Goal: Task Accomplishment & Management: Manage account settings

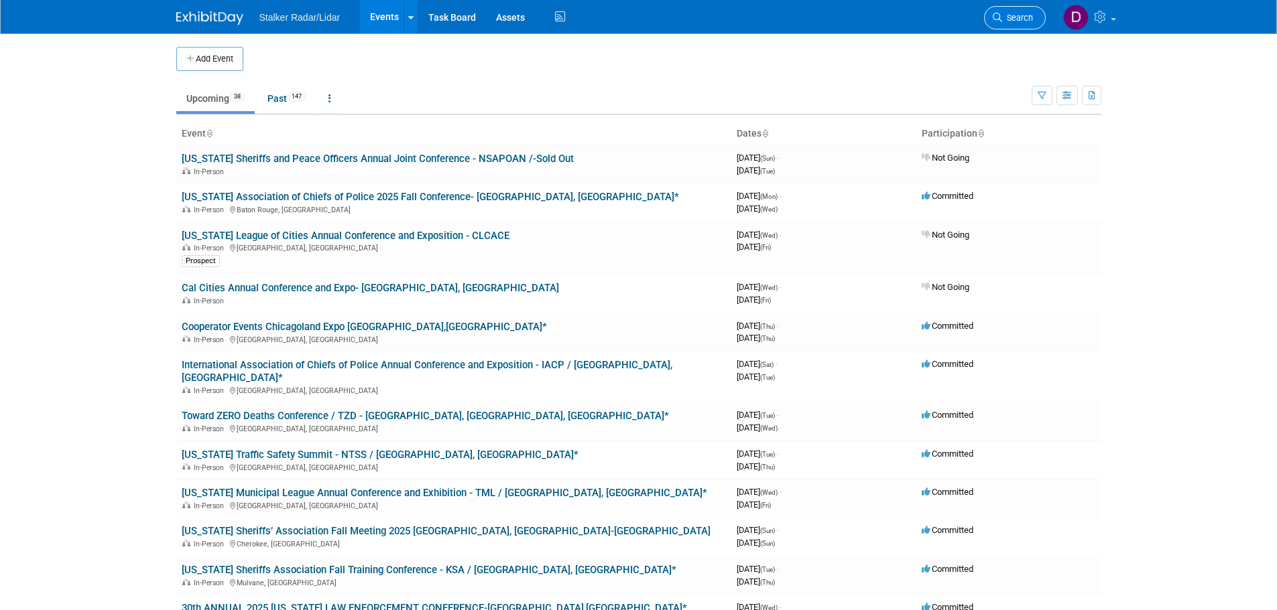
click at [1000, 21] on icon at bounding box center [996, 17] width 9 height 9
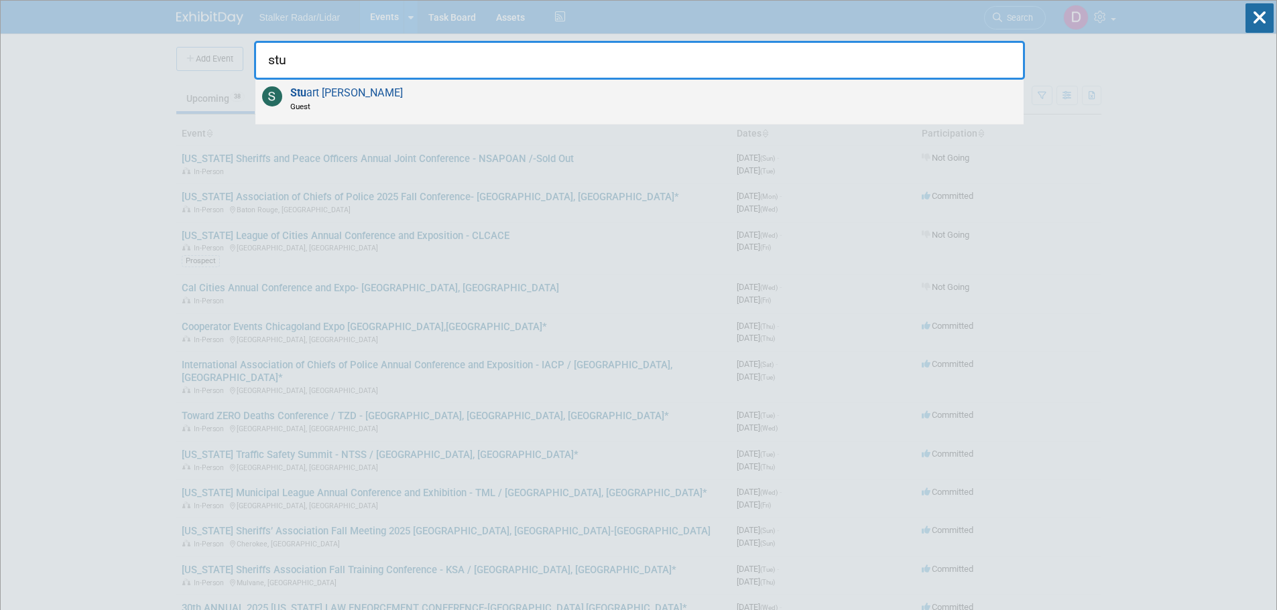
type input "stu"
click at [359, 91] on div "Stu art Kissner Guest" at bounding box center [639, 102] width 768 height 45
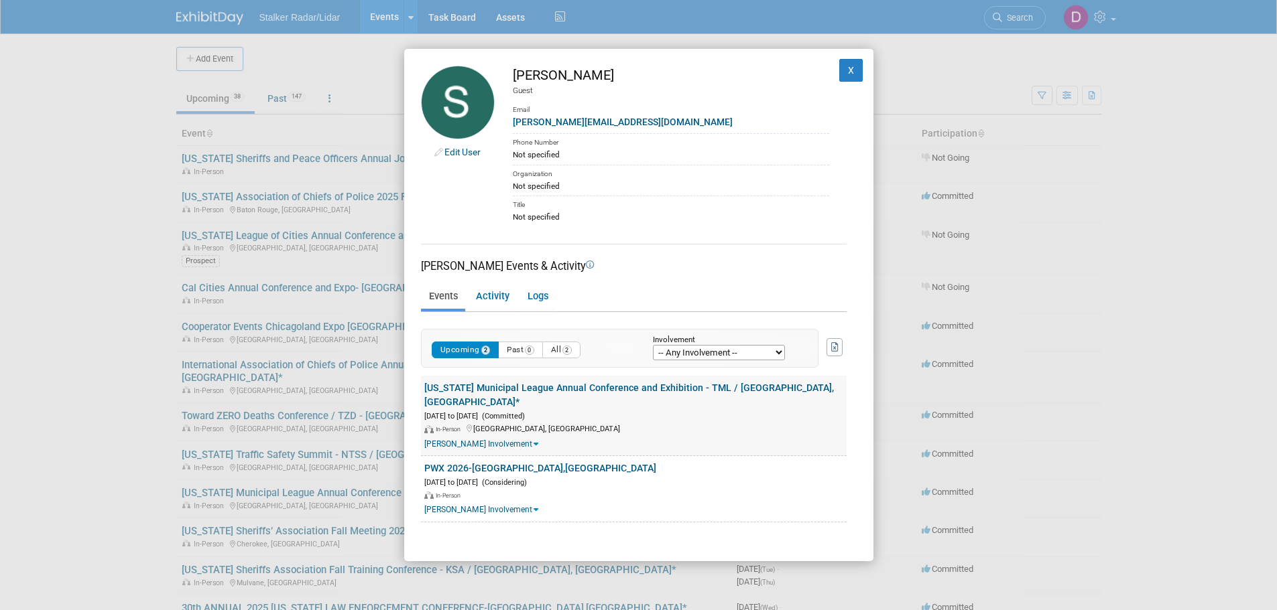
click at [578, 383] on link "[US_STATE] Municipal League Annual Conference and Exhibition - TML / [GEOGRAPHI…" at bounding box center [628, 395] width 409 height 25
click at [487, 463] on link "PWX 2026-[GEOGRAPHIC_DATA],[GEOGRAPHIC_DATA]" at bounding box center [540, 468] width 232 height 11
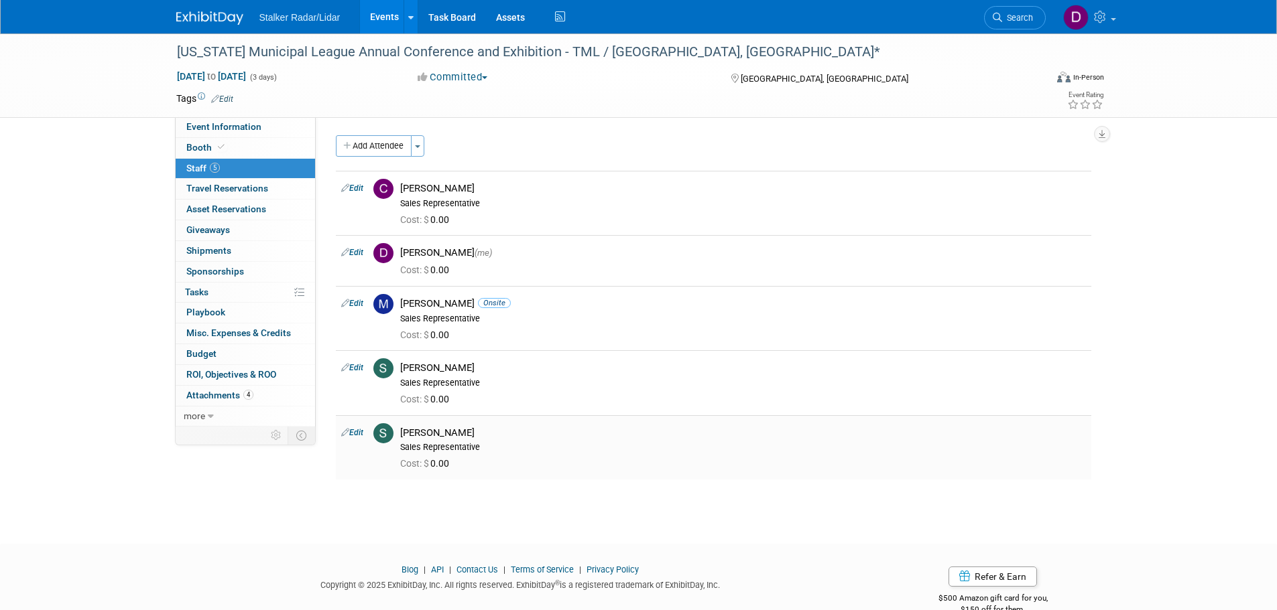
click at [356, 433] on link "Edit" at bounding box center [352, 432] width 22 height 9
select select "74fc9fc8-cd53-48c9-8c60-d658fd1dbcfd"
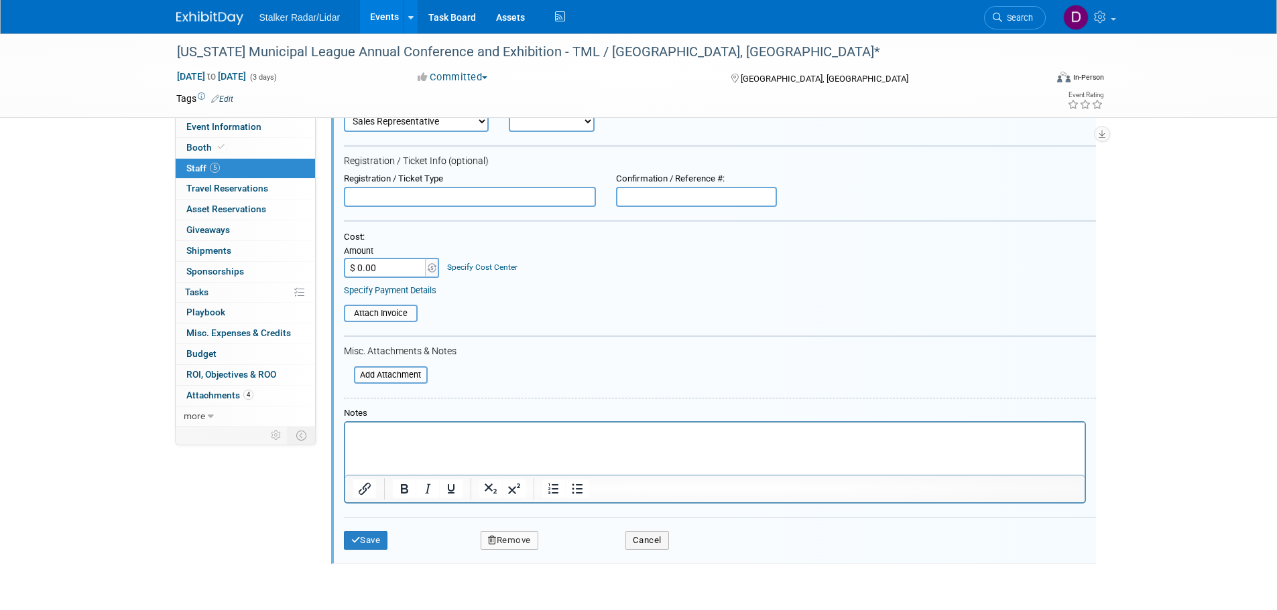
scroll to position [489, 0]
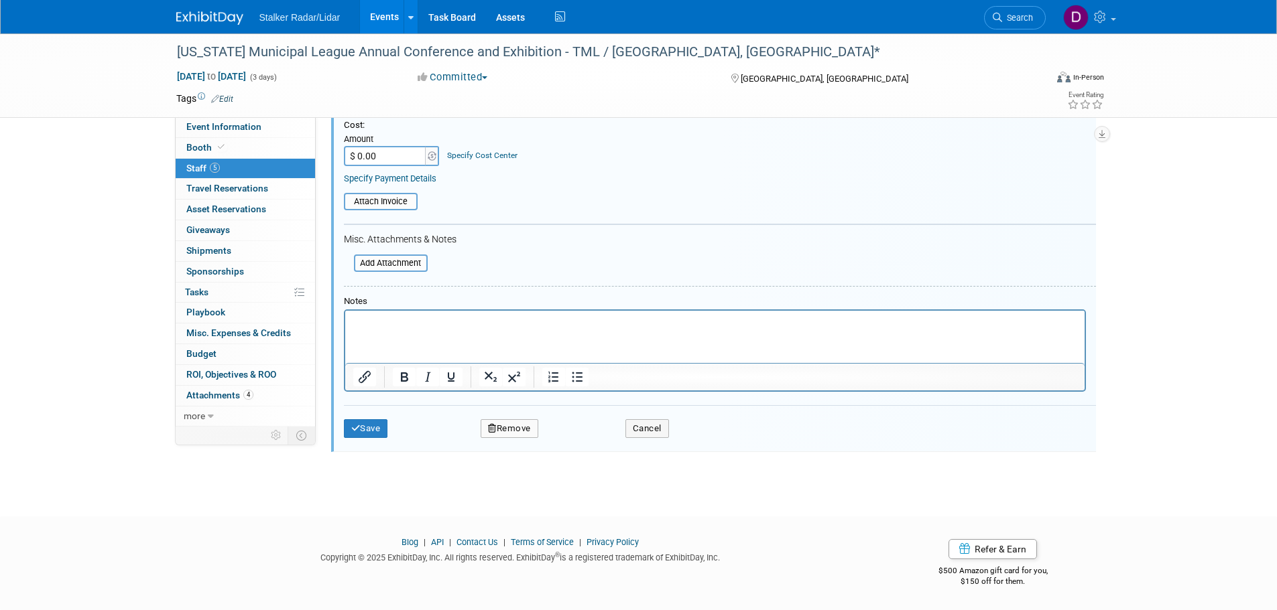
click at [522, 432] on button "Remove" at bounding box center [509, 428] width 58 height 19
click at [574, 439] on icon at bounding box center [573, 440] width 8 height 7
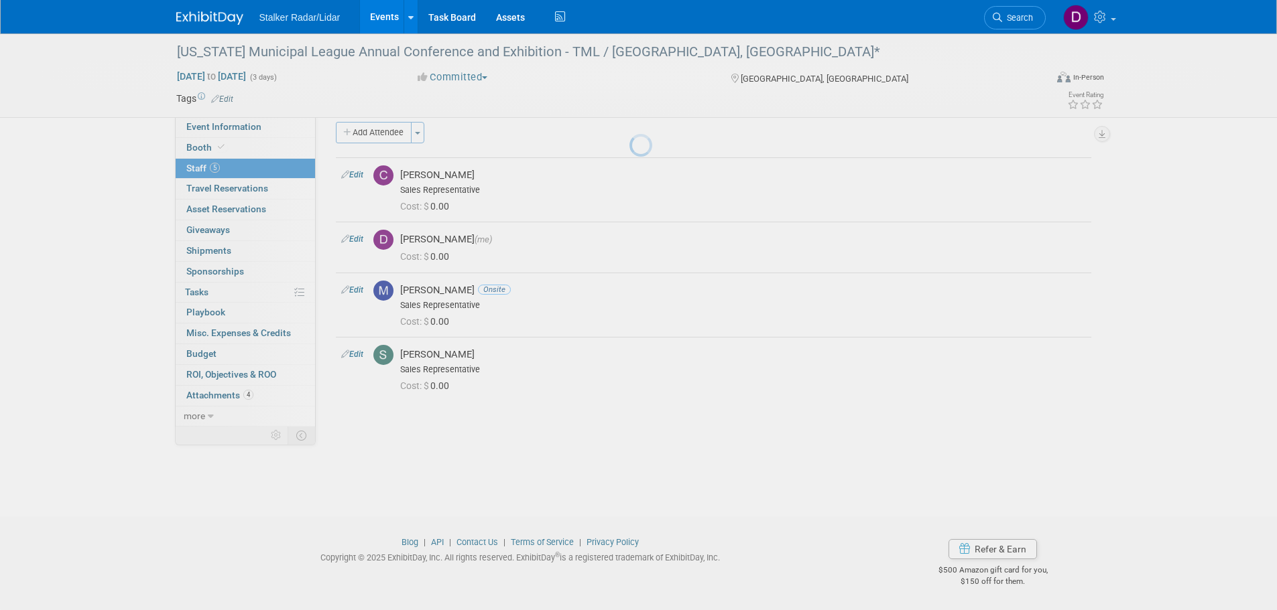
scroll to position [13, 0]
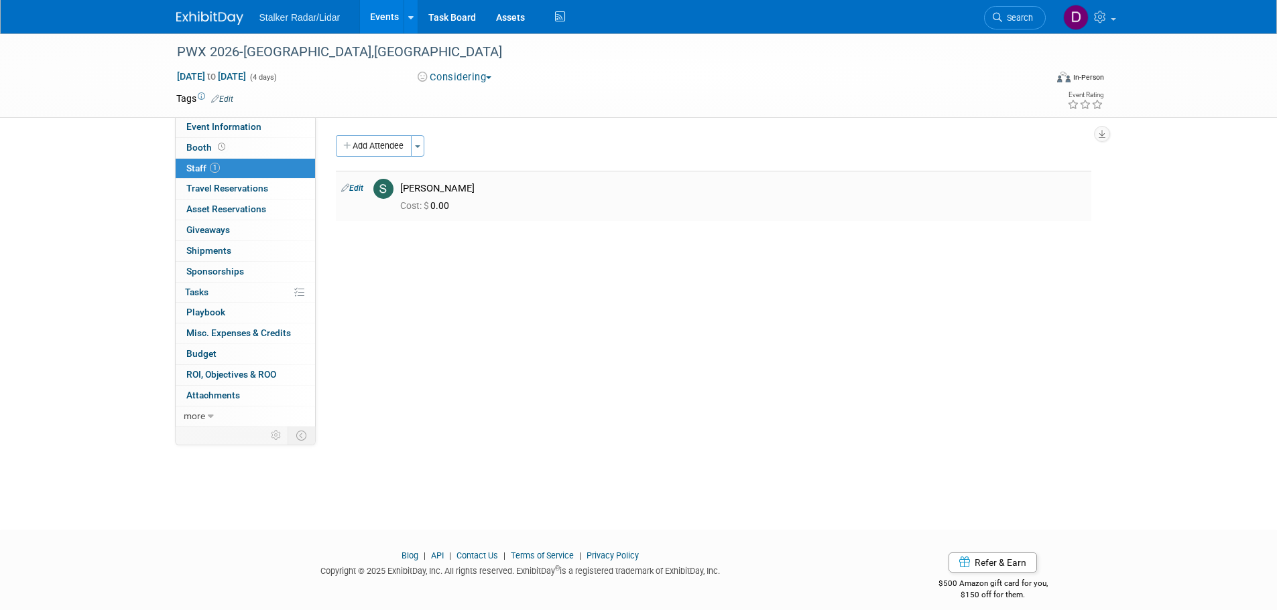
click at [356, 189] on link "Edit" at bounding box center [352, 188] width 22 height 9
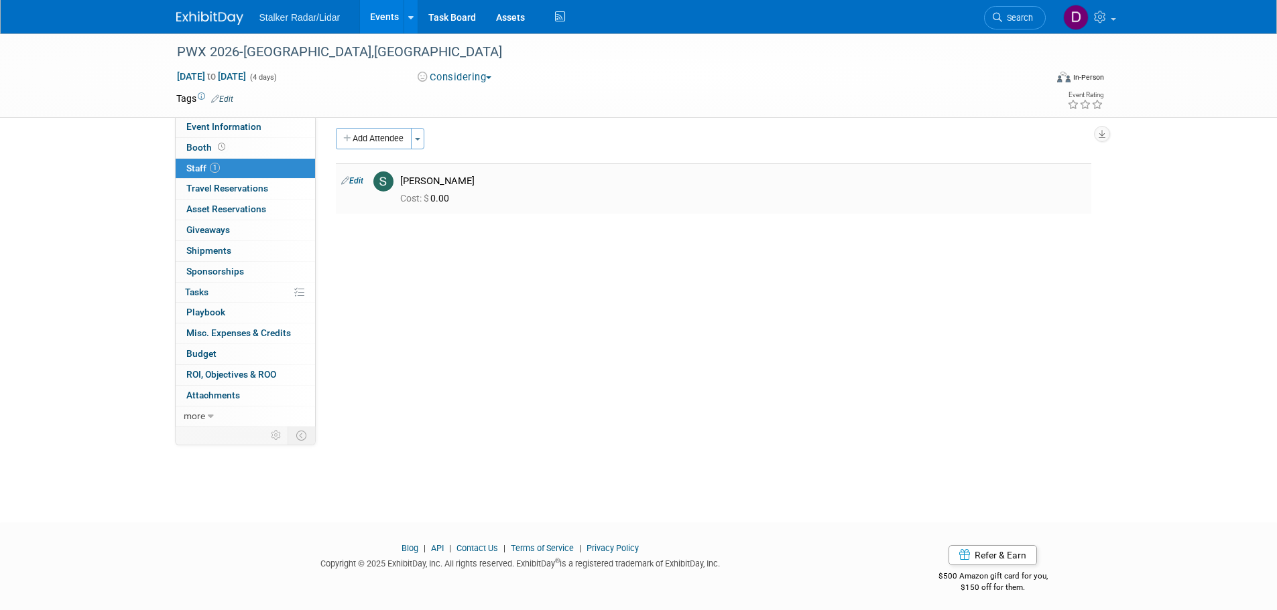
select select "74fc9fc8-cd53-48c9-8c60-d658fd1dbcfd"
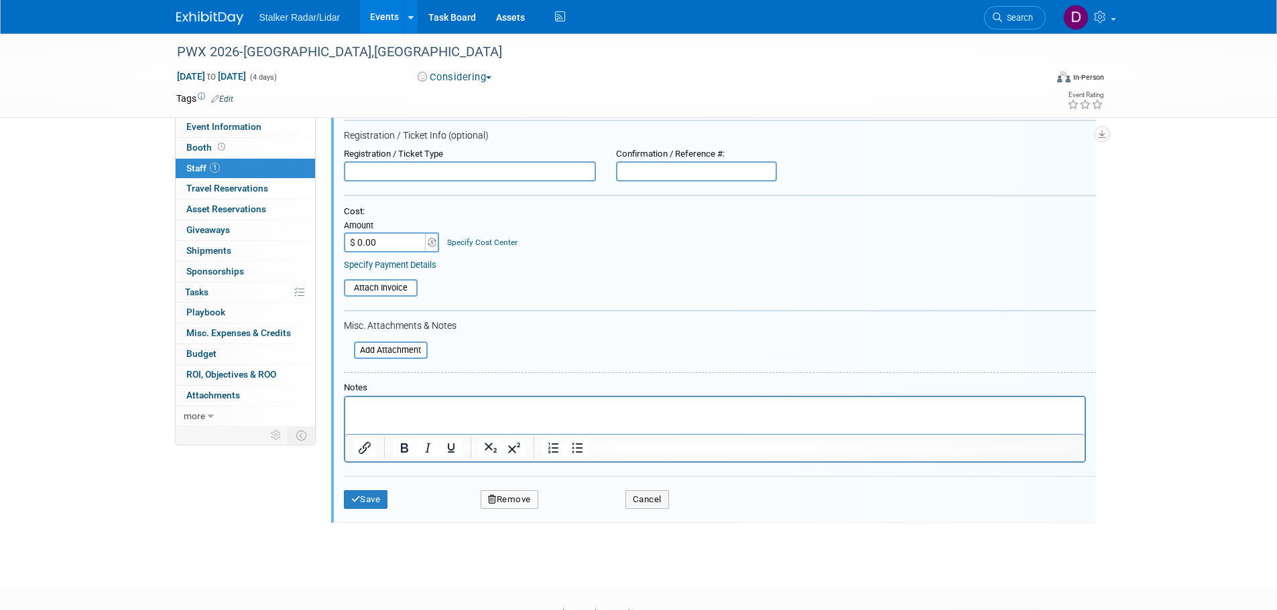
scroll to position [229, 0]
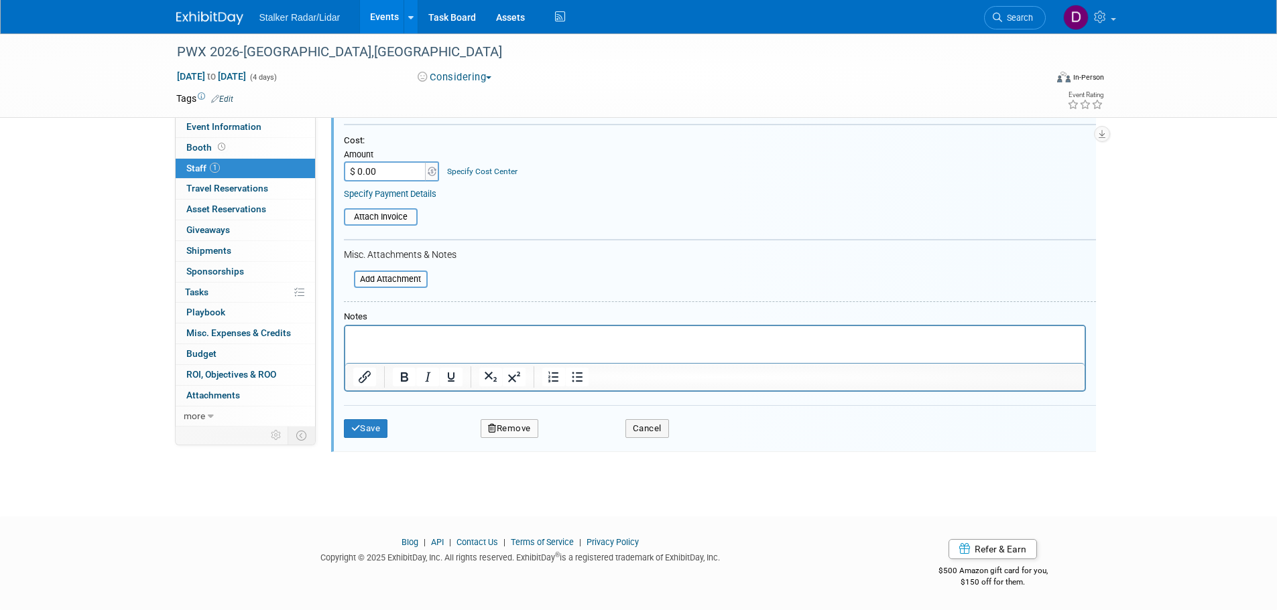
click at [505, 433] on button "Remove" at bounding box center [509, 428] width 58 height 19
click at [570, 439] on icon at bounding box center [573, 440] width 8 height 7
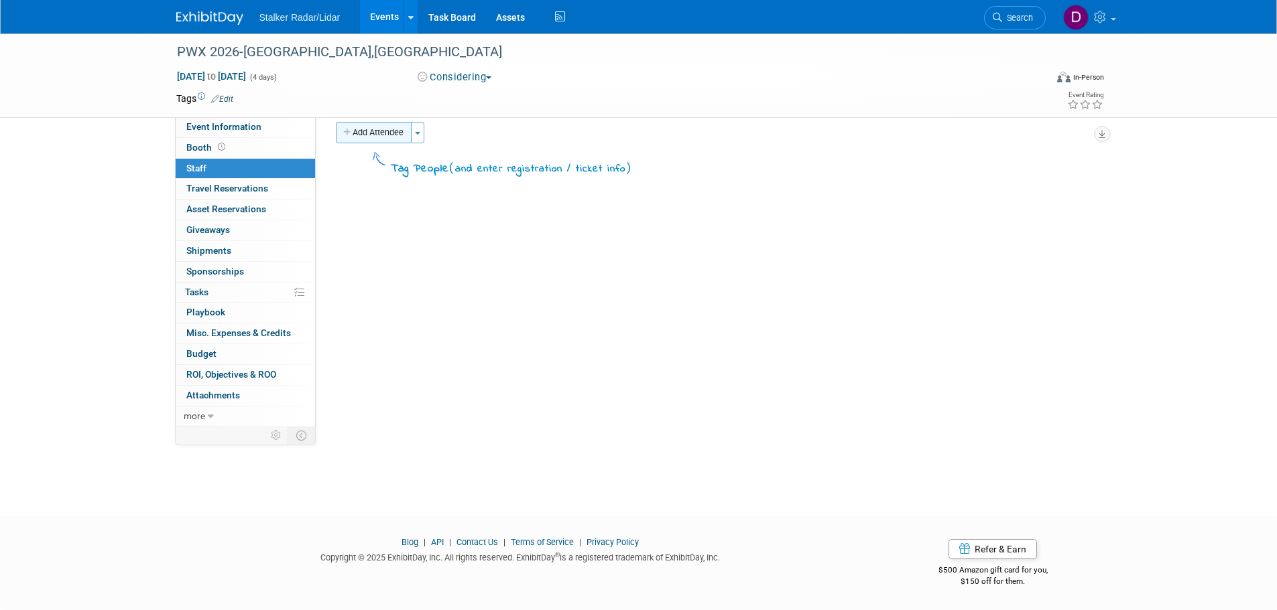
click at [366, 135] on button "Add Attendee" at bounding box center [374, 132] width 76 height 21
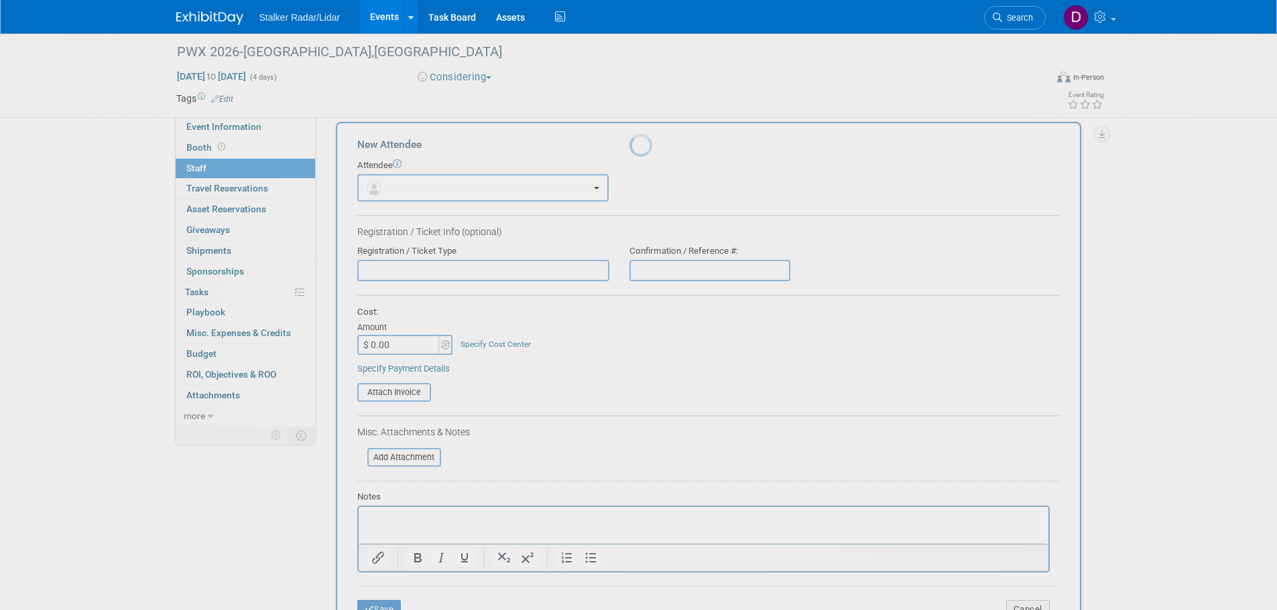
scroll to position [0, 0]
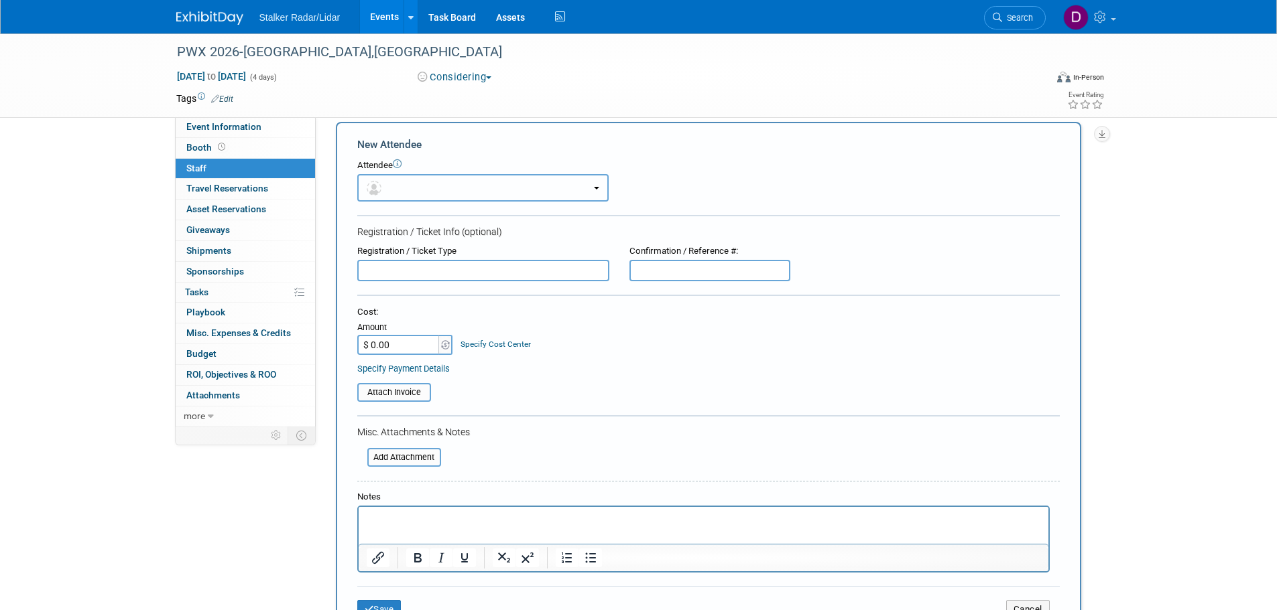
click at [413, 193] on button "button" at bounding box center [482, 187] width 251 height 27
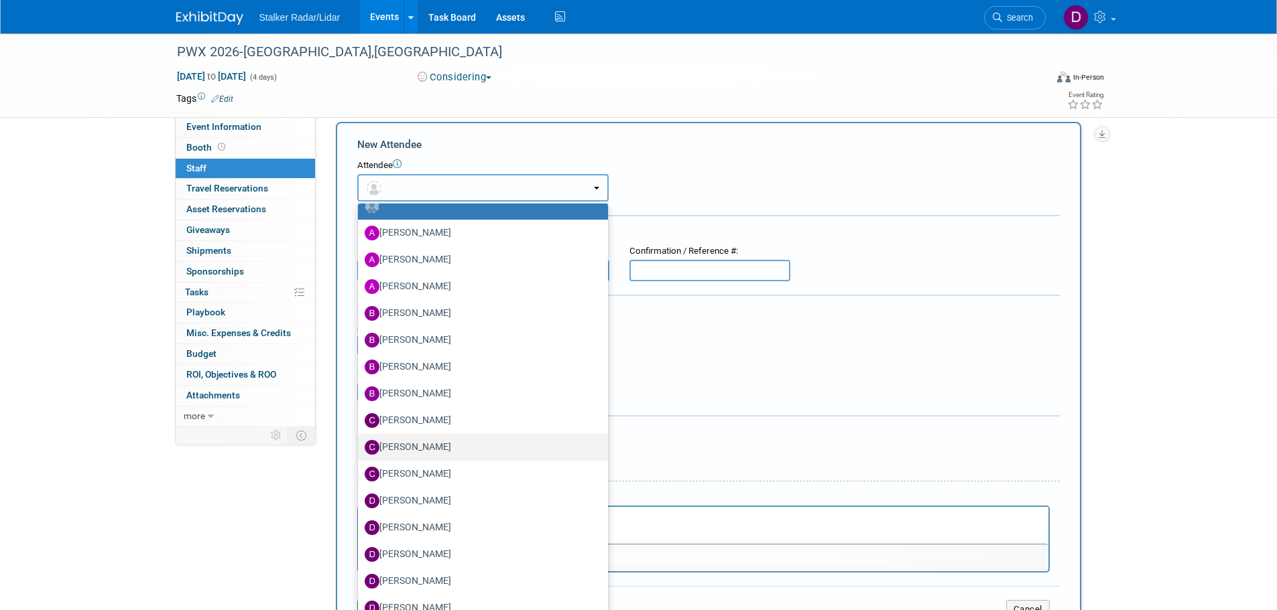
scroll to position [201, 0]
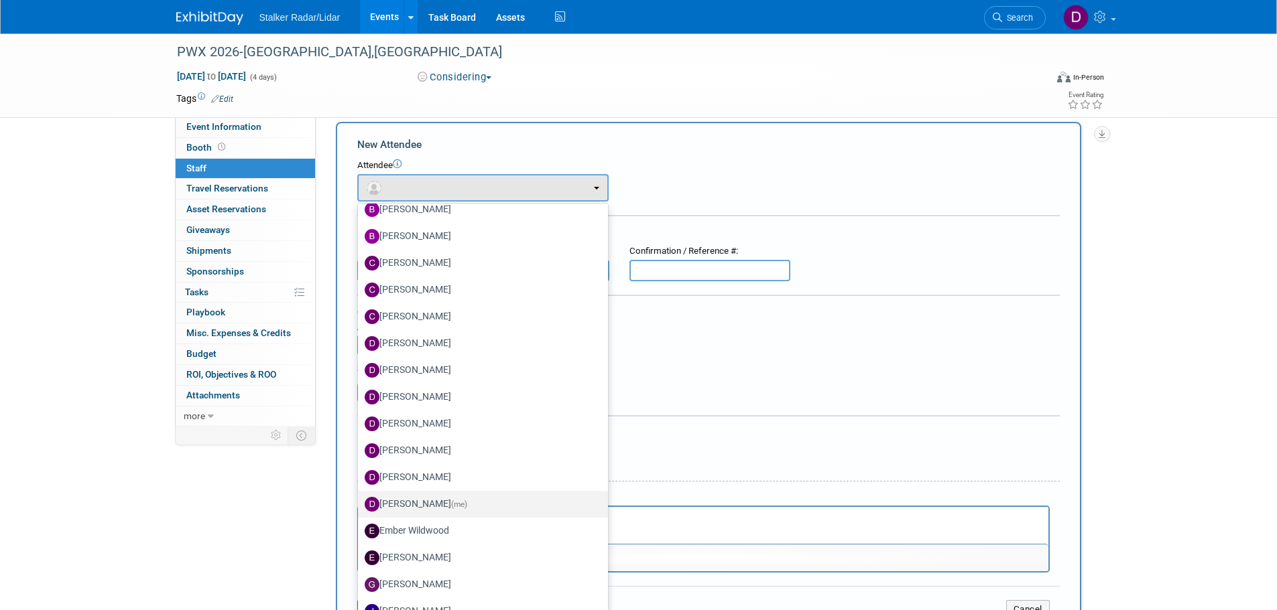
click at [451, 509] on span "(me)" at bounding box center [459, 504] width 16 height 9
click at [360, 507] on input "Don Horen (me)" at bounding box center [355, 503] width 9 height 9
select select "72f75446-0e8c-40ec-8eab-6afa5cc2ff33"
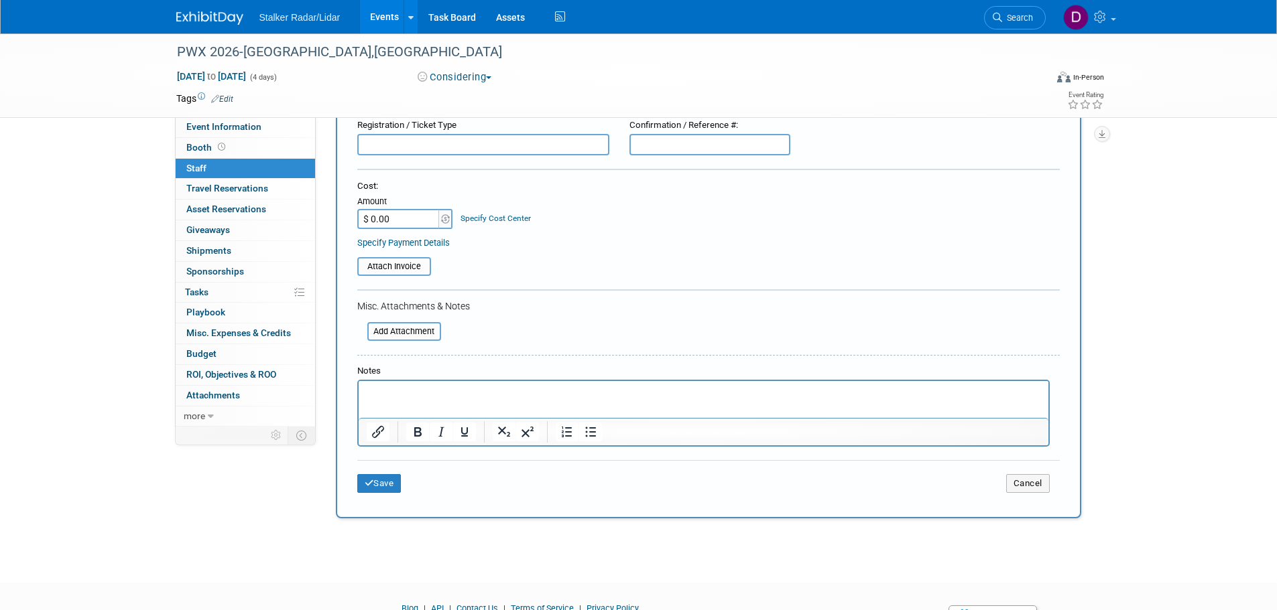
scroll to position [0, 0]
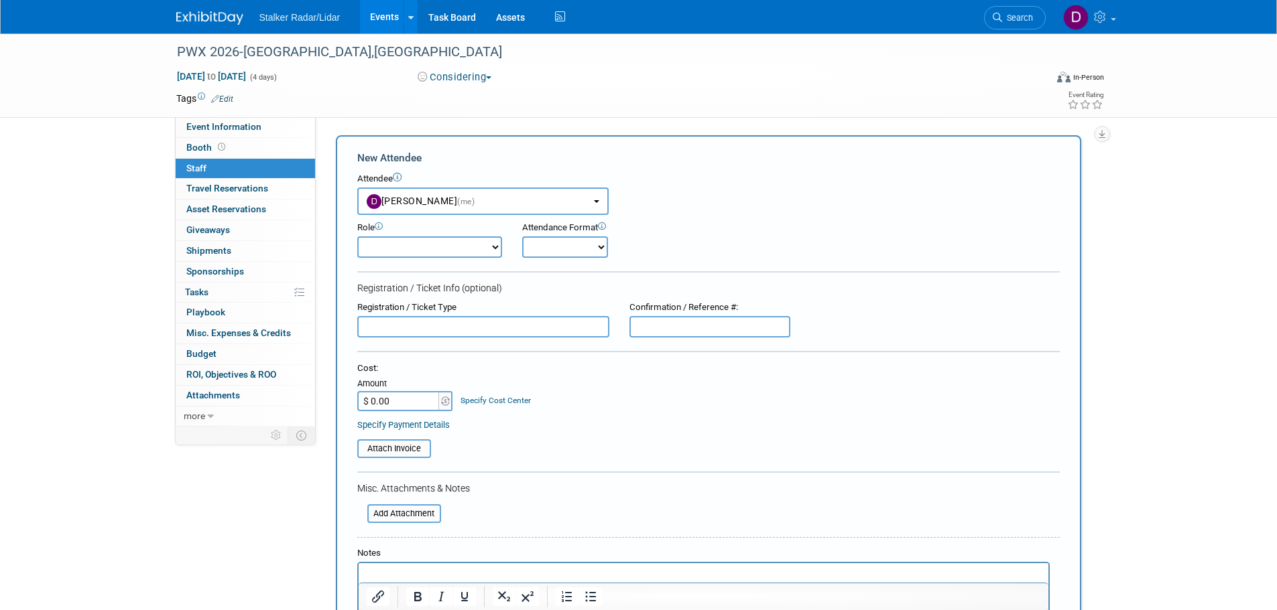
click at [474, 247] on select "Demonstrator Host Planner Presenter Sales Representative Set-up/Dismantle Crew …" at bounding box center [429, 247] width 145 height 21
select select "2"
click at [357, 237] on select "Demonstrator Host Planner Presenter Sales Representative Set-up/Dismantle Crew …" at bounding box center [429, 247] width 145 height 21
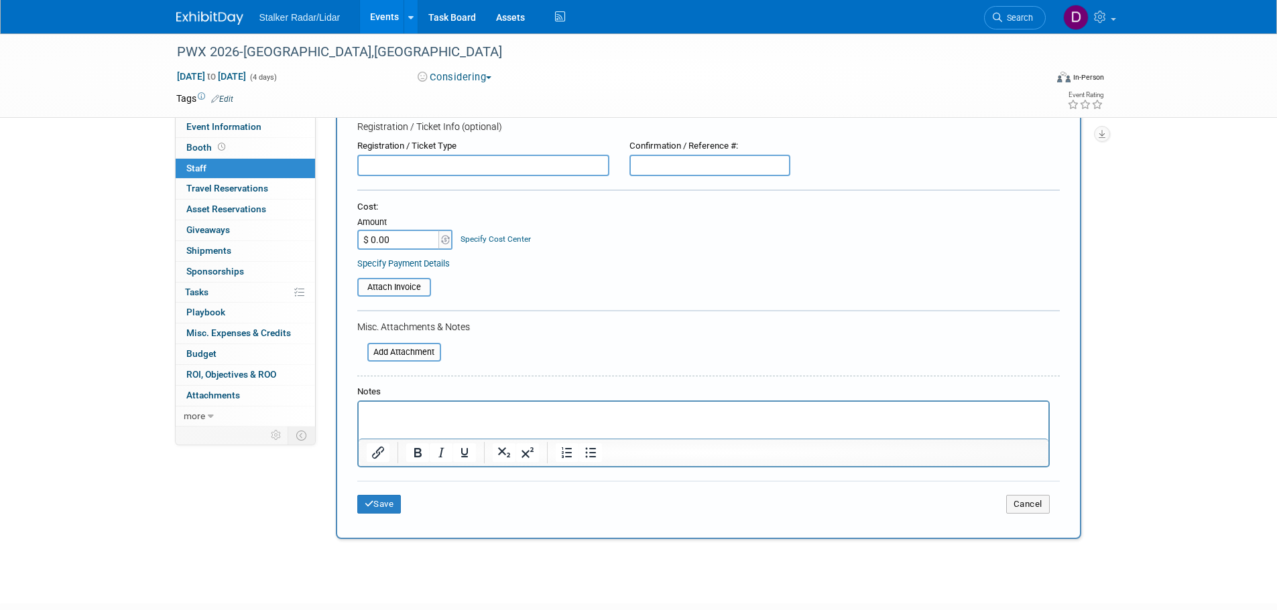
scroll to position [250, 0]
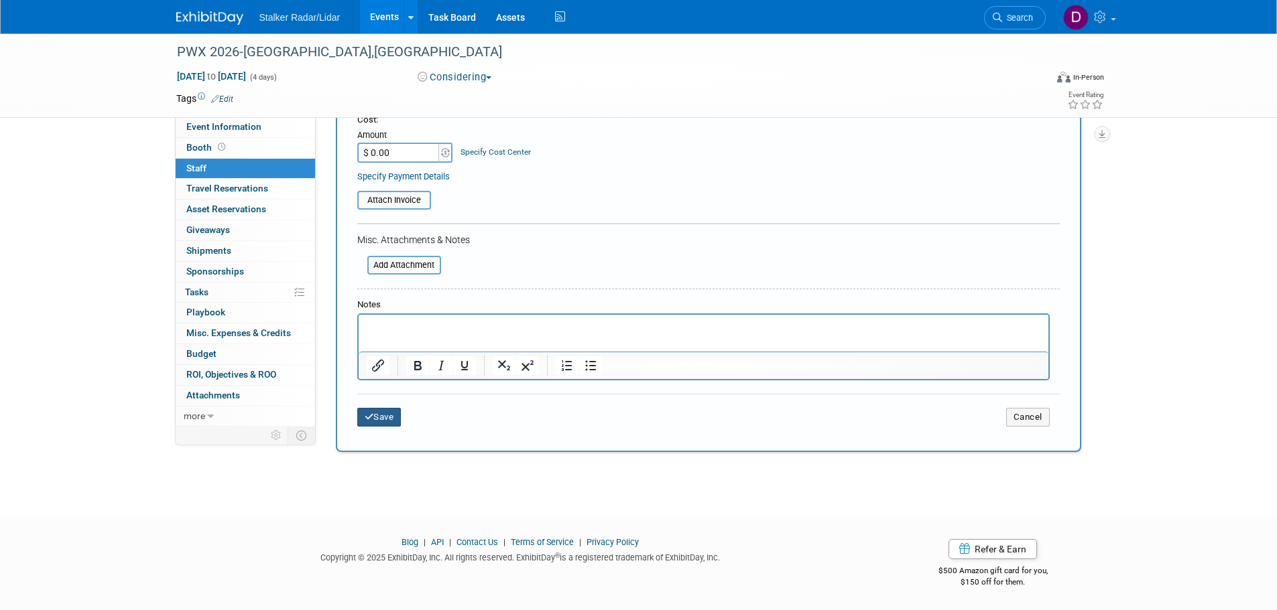
click at [388, 414] on button "Save" at bounding box center [379, 417] width 44 height 19
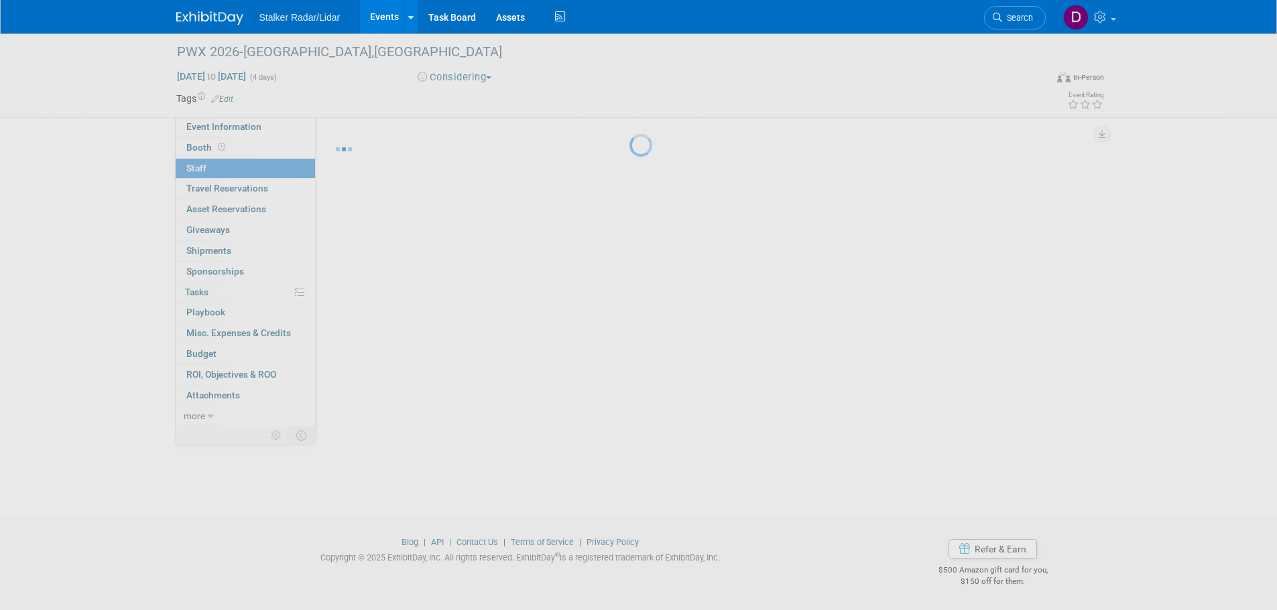
scroll to position [13, 0]
